Goal: Share content: Share content

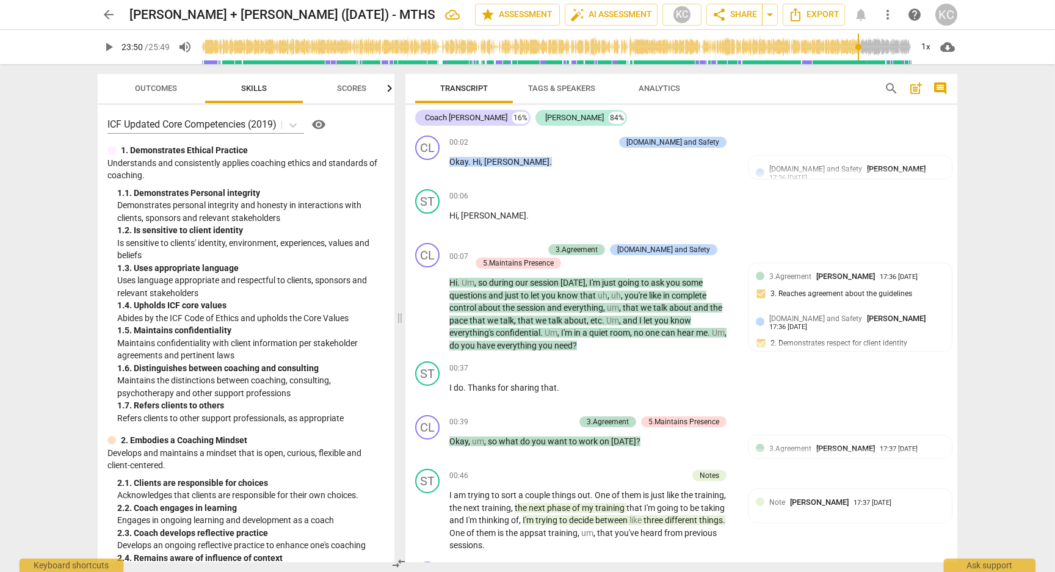
scroll to position [6945, 0]
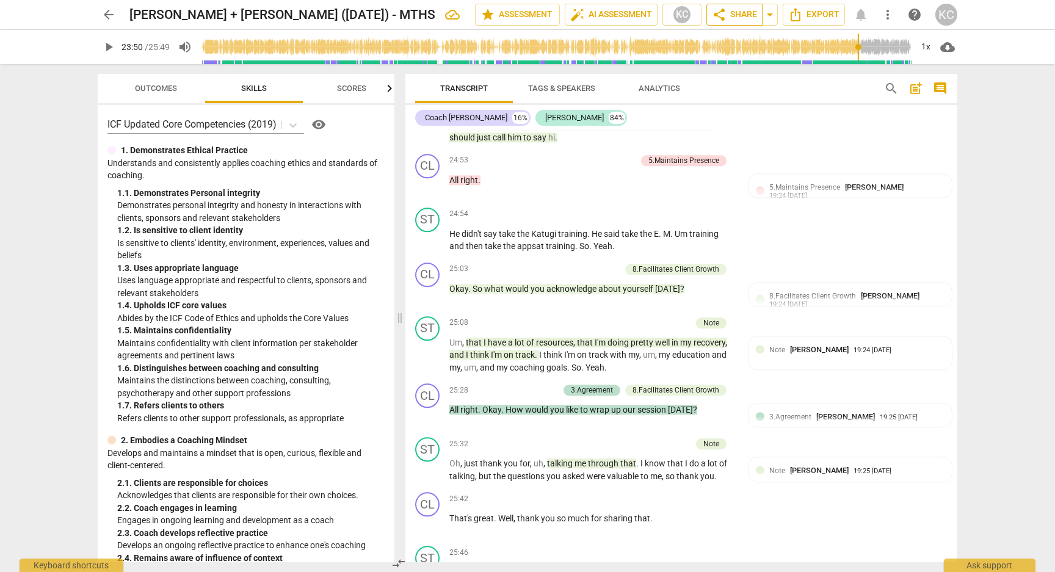
click at [730, 23] on button "share Share" at bounding box center [734, 15] width 56 height 22
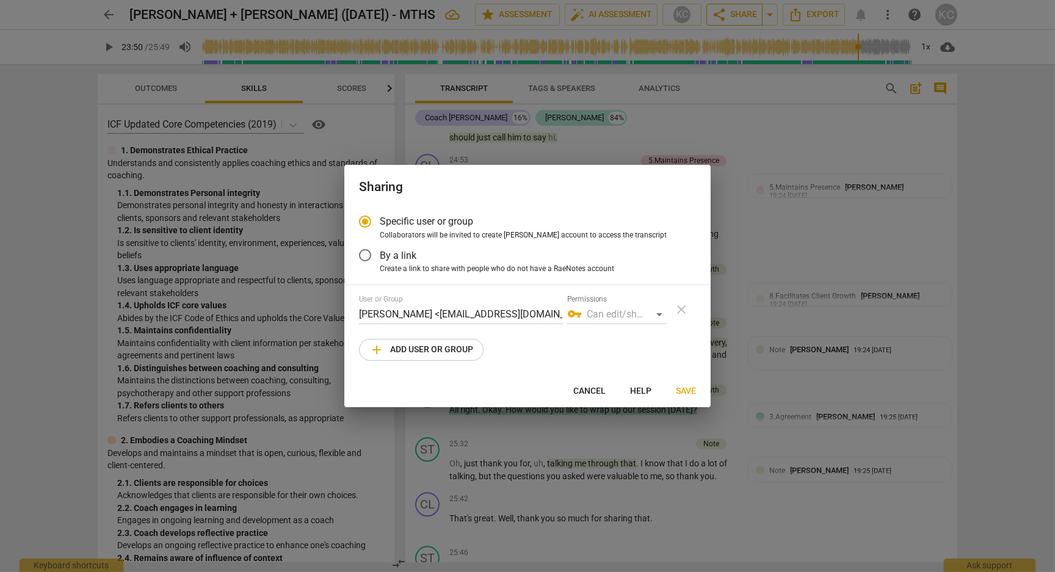
radio input "false"
click at [399, 255] on span "By a link" at bounding box center [398, 256] width 37 height 14
click at [380, 255] on input "By a link" at bounding box center [364, 255] width 29 height 29
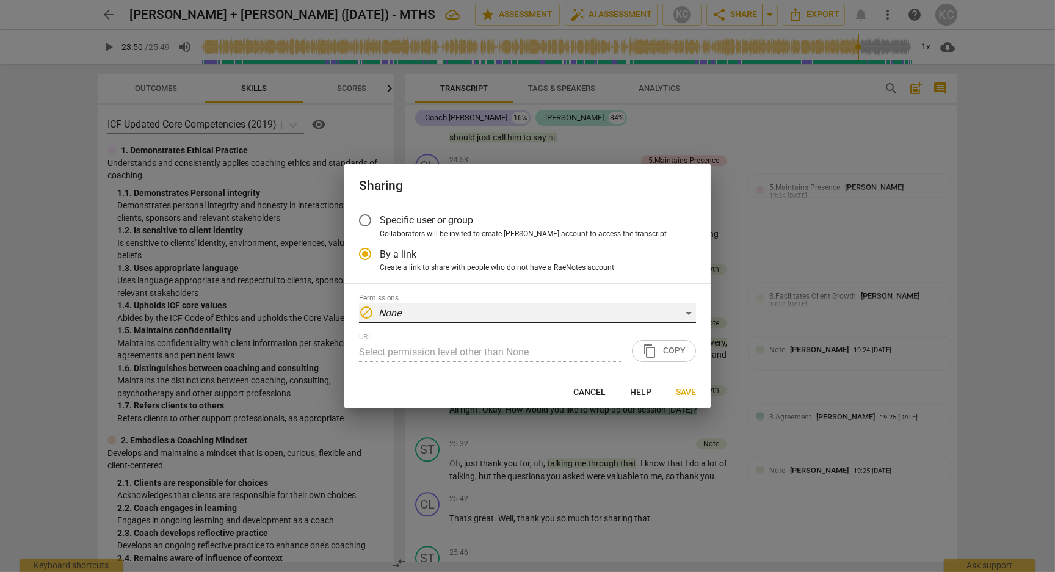
click at [410, 307] on div "block None" at bounding box center [527, 313] width 337 height 20
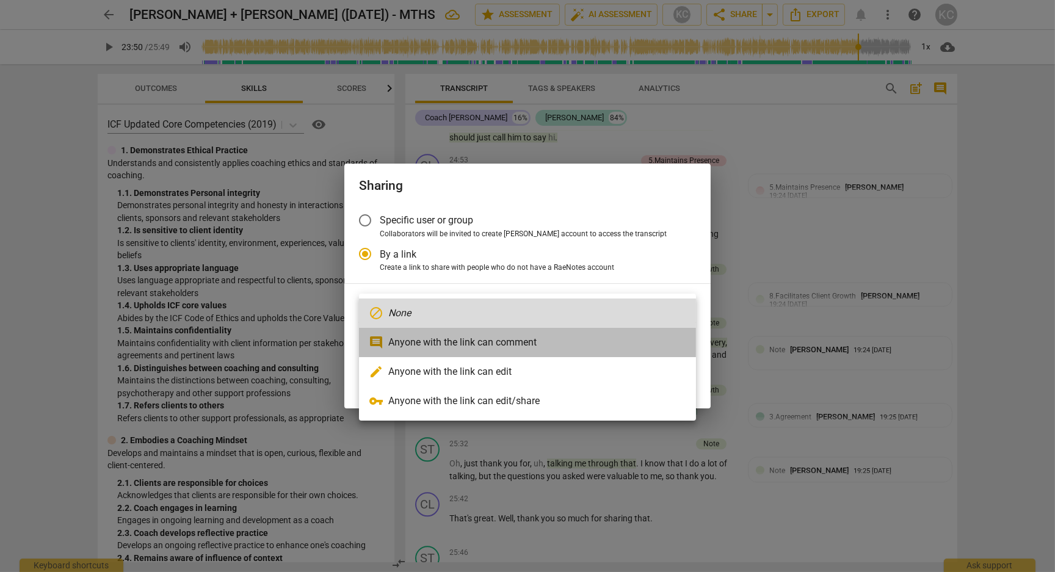
click at [413, 340] on li "comment Anyone with the link can comment" at bounding box center [527, 342] width 337 height 29
radio input "false"
type input "[URL][DOMAIN_NAME]"
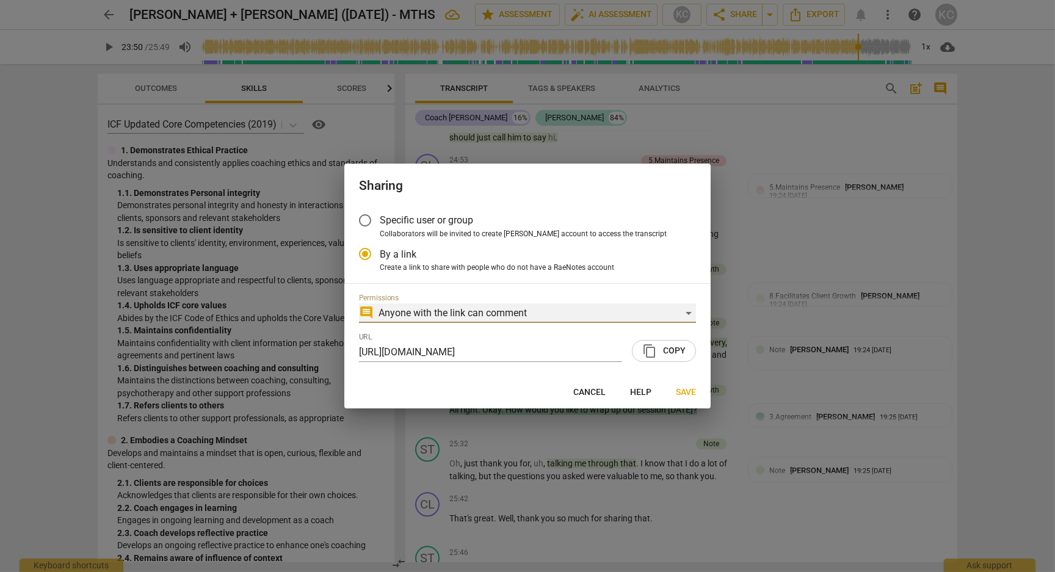
click at [410, 313] on div "comment Anyone with the link can comment" at bounding box center [527, 313] width 337 height 20
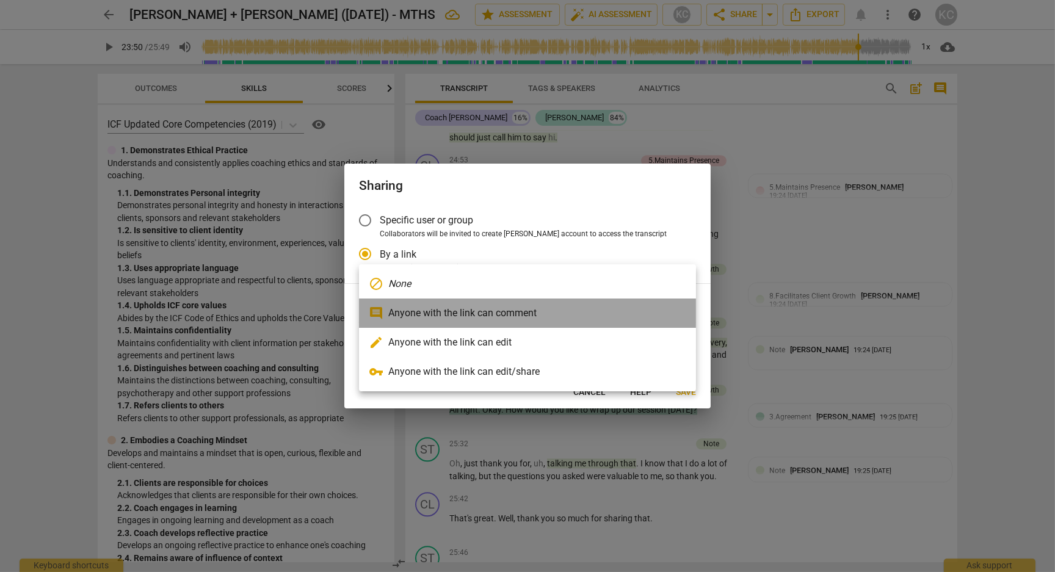
click at [410, 313] on li "comment Anyone with the link can comment" at bounding box center [527, 313] width 337 height 29
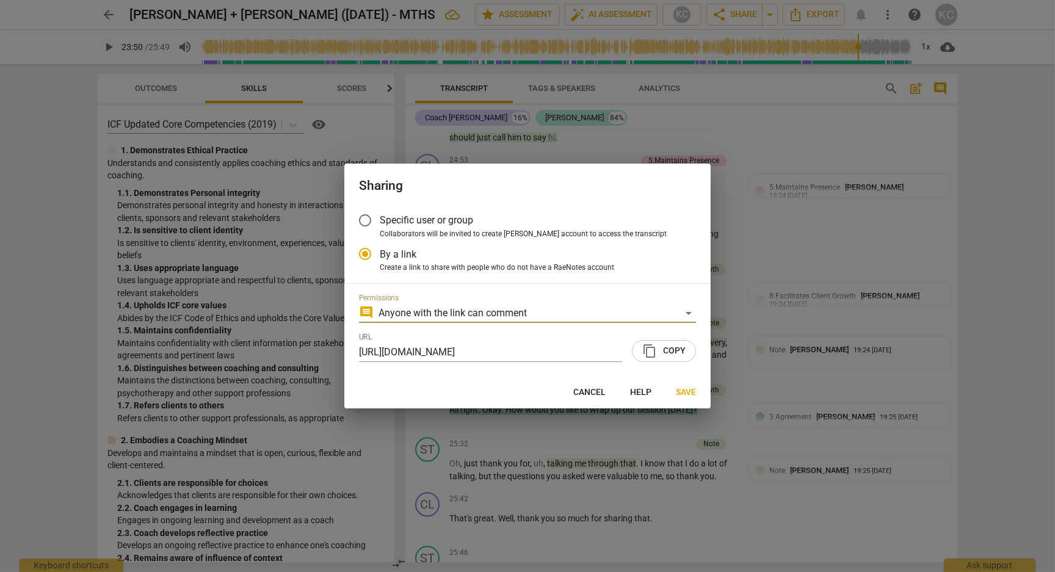
click at [669, 349] on span "content_copy Copy" at bounding box center [663, 351] width 43 height 15
click at [684, 388] on span "Save" at bounding box center [686, 392] width 20 height 12
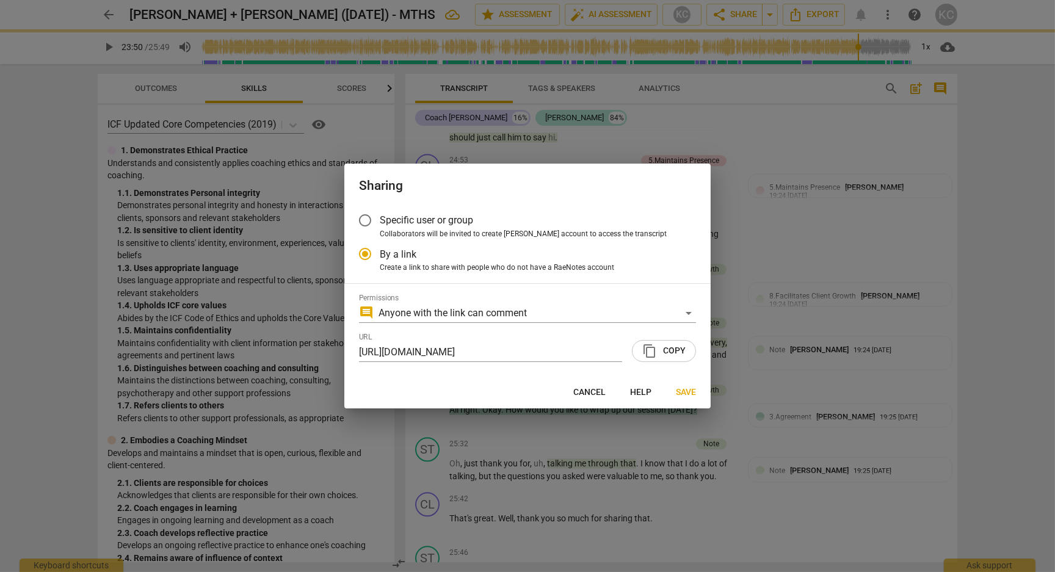
radio input "false"
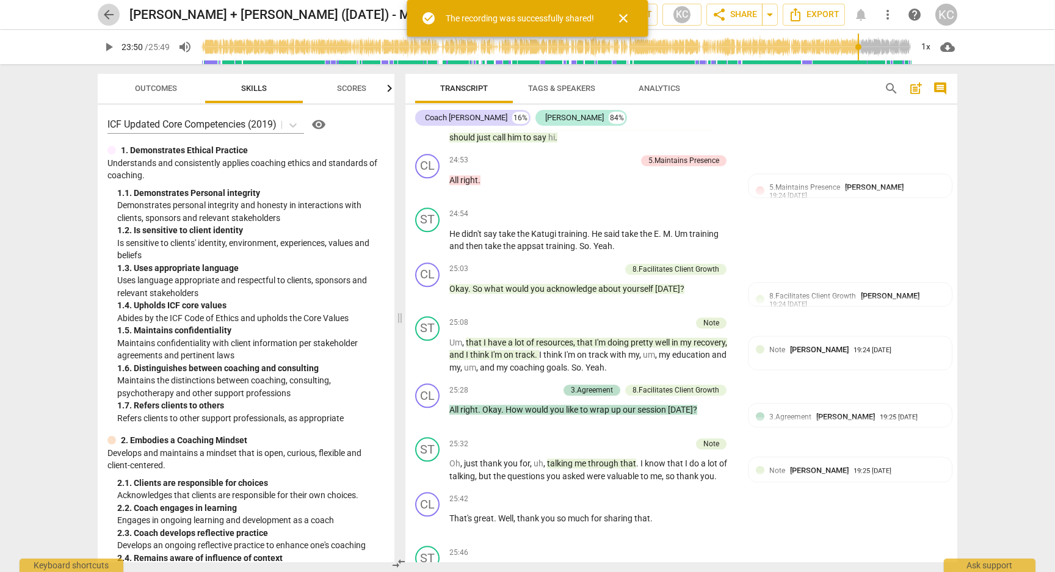
click at [111, 23] on button "arrow_back" at bounding box center [109, 15] width 22 height 22
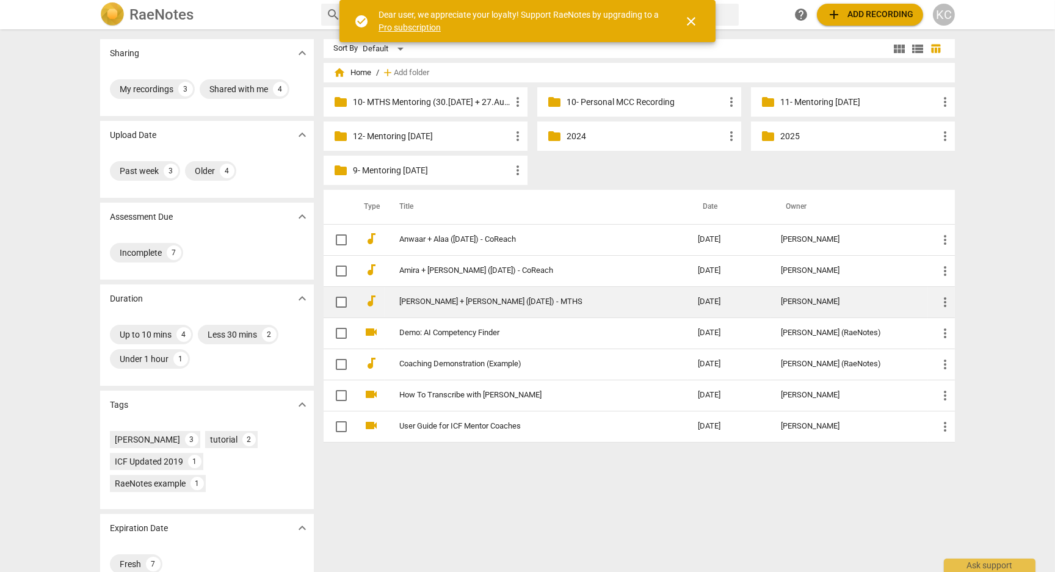
click at [941, 302] on span "more_vert" at bounding box center [945, 302] width 15 height 15
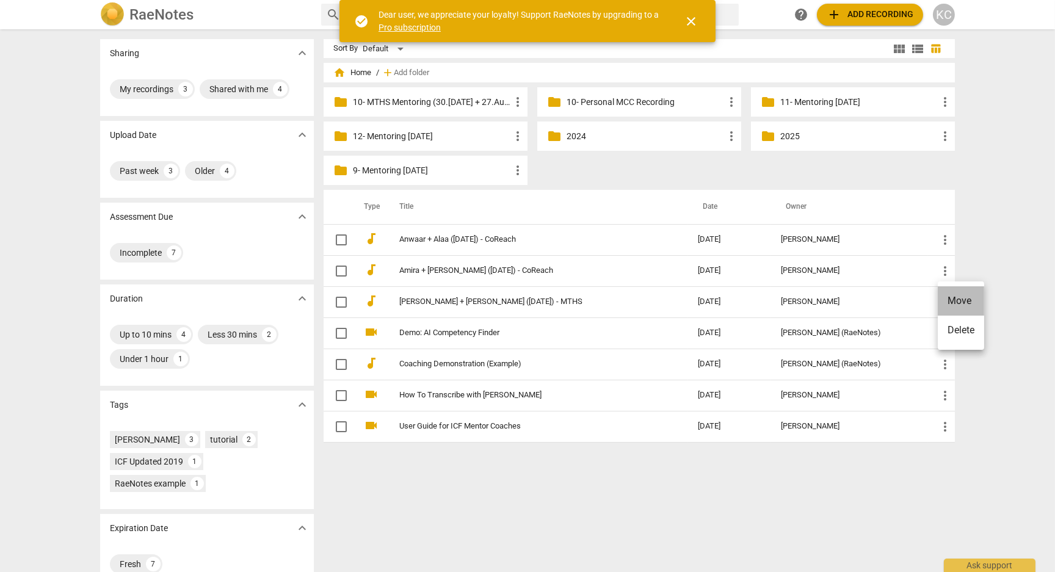
click at [949, 302] on li "Move" at bounding box center [961, 300] width 46 height 29
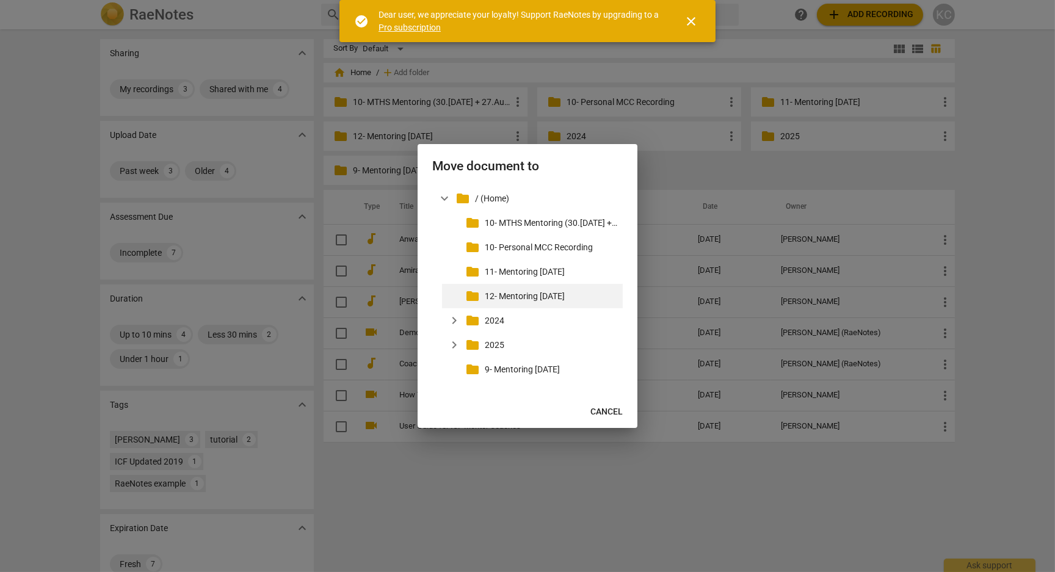
click at [530, 288] on div "folder 12- Mentoring Sep.2025" at bounding box center [532, 296] width 181 height 24
click at [529, 295] on p "12- Mentoring [DATE]" at bounding box center [551, 296] width 133 height 13
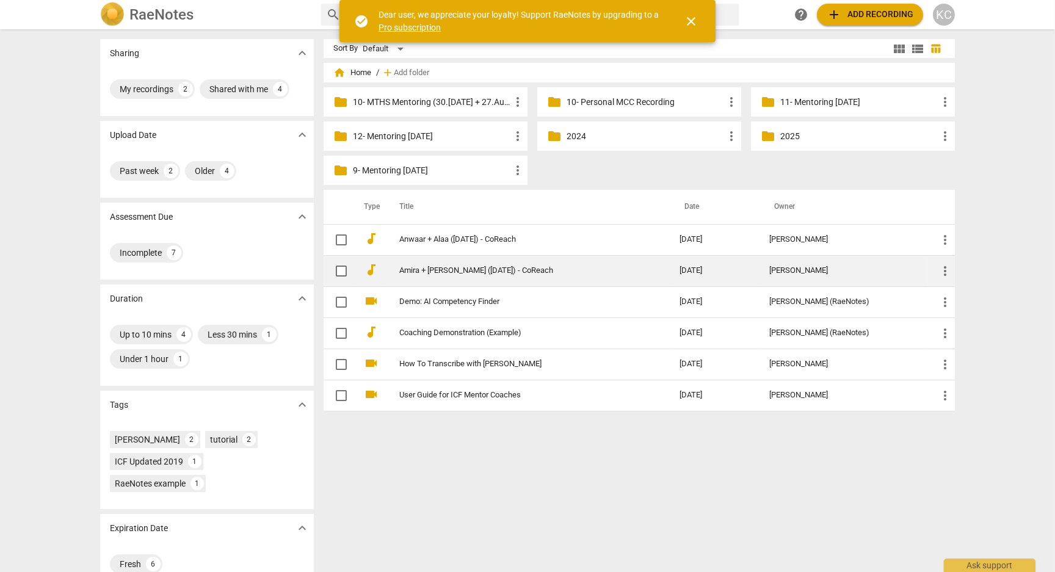
click at [499, 264] on td "Amira + Ammar ([DATE]) - CoReach" at bounding box center [528, 270] width 286 height 31
